Goal: Information Seeking & Learning: Compare options

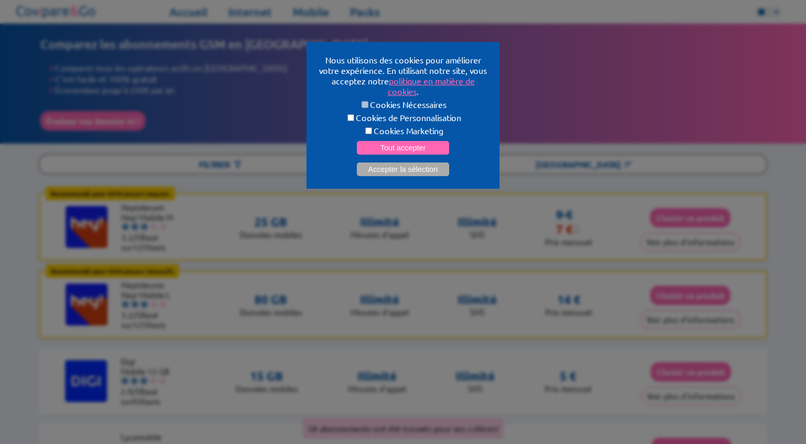
select select "**"
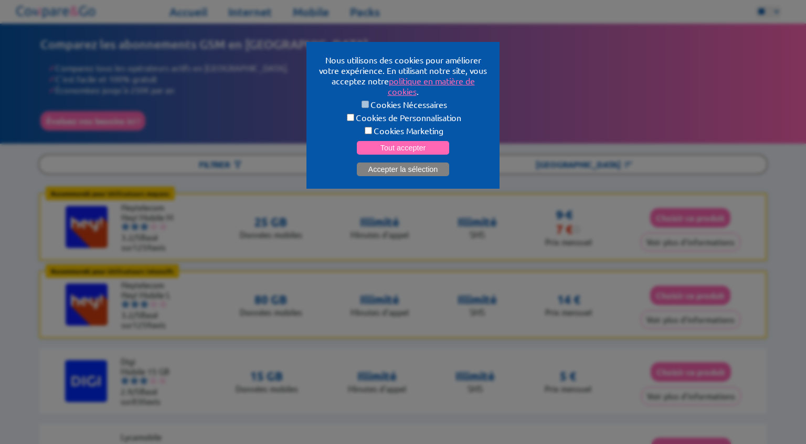
click at [389, 171] on button "Accepter la sélection" at bounding box center [403, 170] width 92 height 14
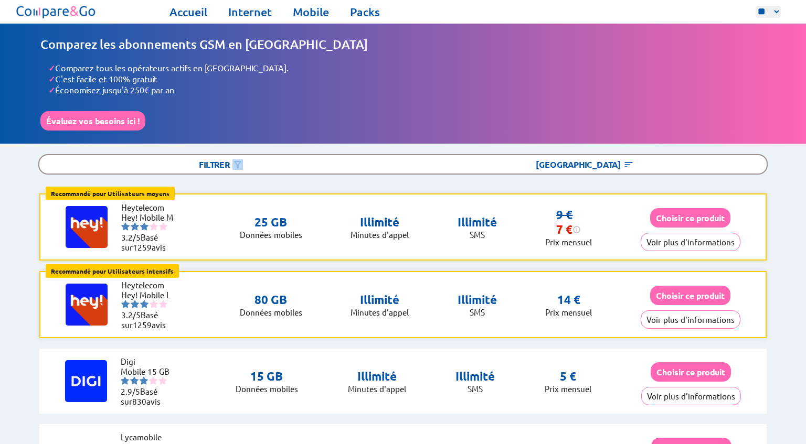
click at [389, 171] on div "Filtrer [GEOGRAPHIC_DATA]" at bounding box center [402, 164] width 729 height 20
click at [680, 240] on button "Voir plus d'informations" at bounding box center [691, 242] width 100 height 18
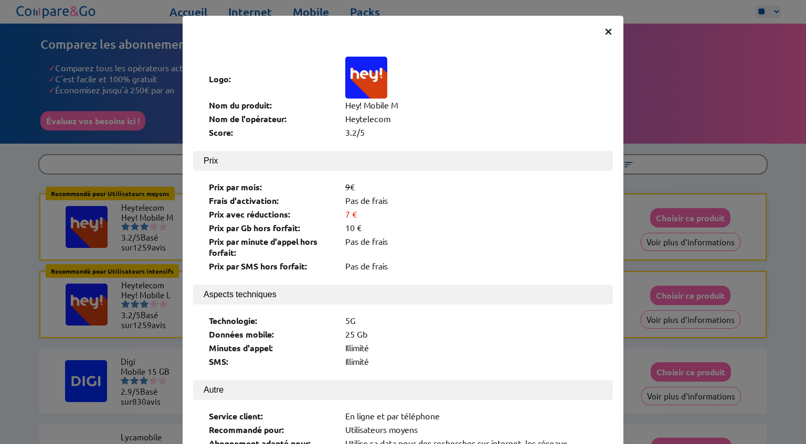
drag, startPoint x: 619, startPoint y: 311, endPoint x: 612, endPoint y: 390, distance: 79.5
click at [612, 390] on div "× Logo: Nom du produit: Hey! Mobile M Nom de l'opérateur: Heytelecom Score: 3.2…" at bounding box center [403, 282] width 441 height 532
drag, startPoint x: 507, startPoint y: 26, endPoint x: 504, endPoint y: -40, distance: 65.6
click at [504, 0] on div "× Logo: Nom du produit: Hey! Mobile M Nom de l'opérateur: Heytelecom Score: 3.2…" at bounding box center [403, 222] width 806 height 444
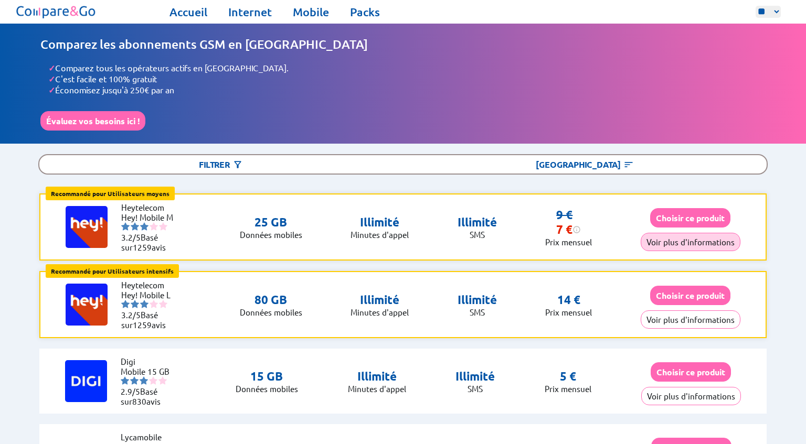
click at [692, 234] on button "Voir plus d'informations" at bounding box center [691, 242] width 100 height 18
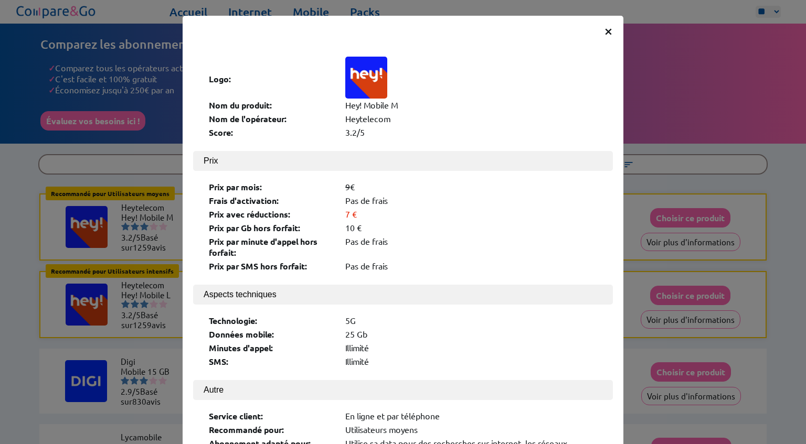
drag, startPoint x: 471, startPoint y: 33, endPoint x: 471, endPoint y: 26, distance: 7.4
click at [471, 26] on div "× Logo: Nom du produit: Hey! Mobile M Nom de l'opérateur: Heytelecom Score: 3.2…" at bounding box center [403, 282] width 441 height 532
click at [612, 31] on span "×" at bounding box center [608, 30] width 9 height 19
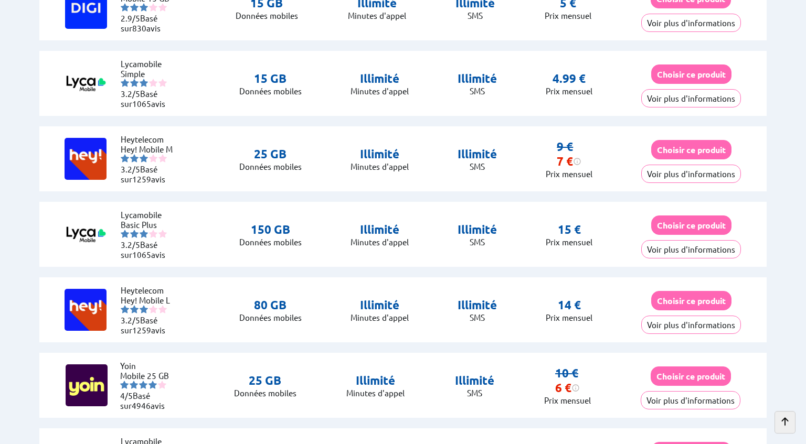
scroll to position [426, 0]
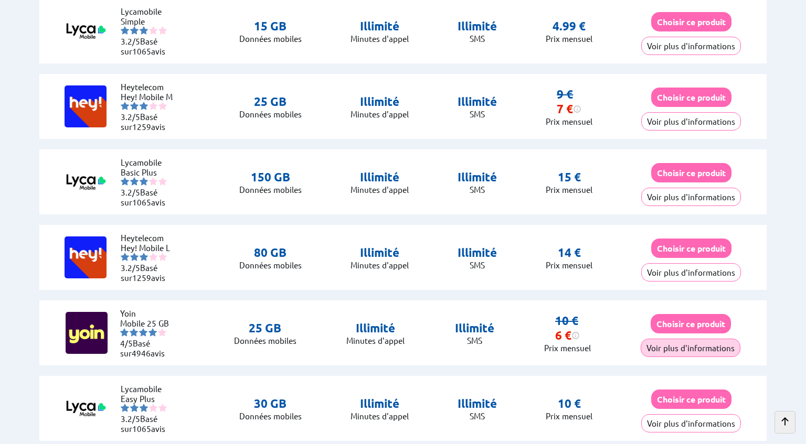
click at [674, 348] on button "Voir plus d'informations" at bounding box center [691, 348] width 100 height 18
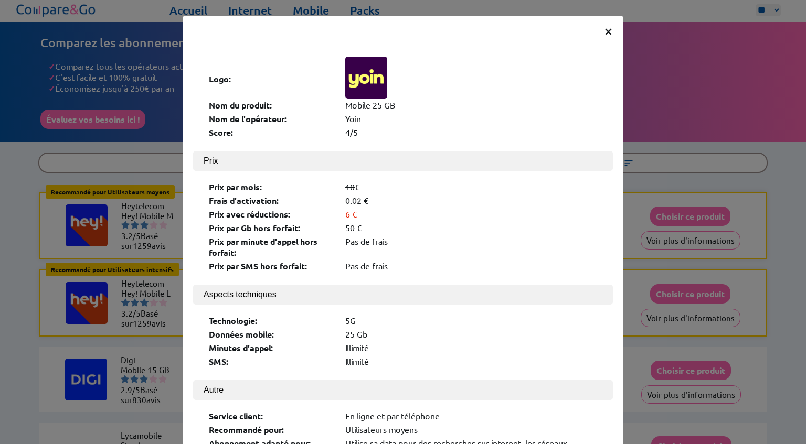
scroll to position [0, 0]
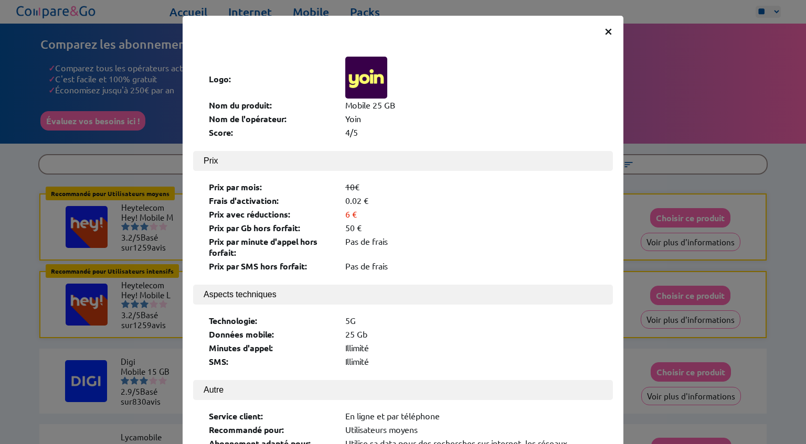
click at [610, 30] on span "×" at bounding box center [608, 30] width 9 height 19
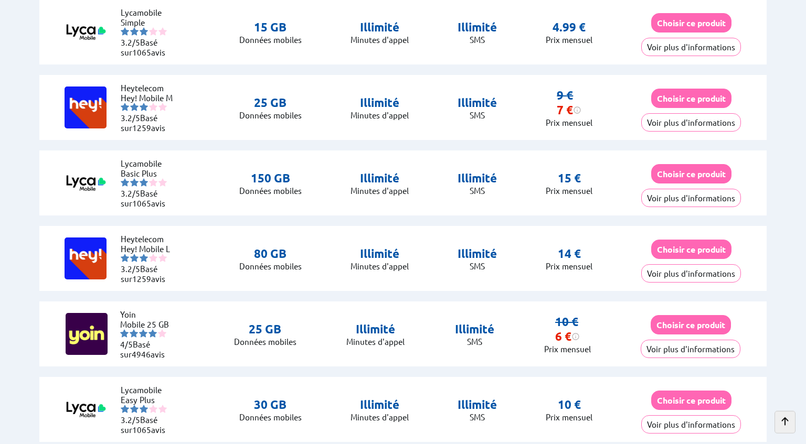
scroll to position [426, 0]
